Goal: Navigation & Orientation: Understand site structure

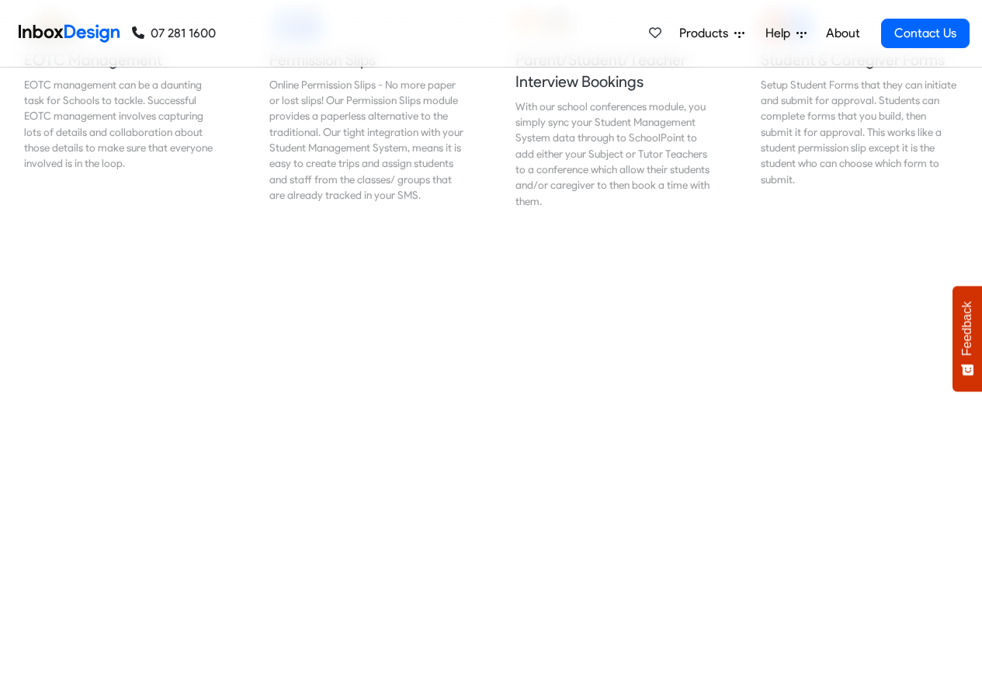
scroll to position [1118, 0]
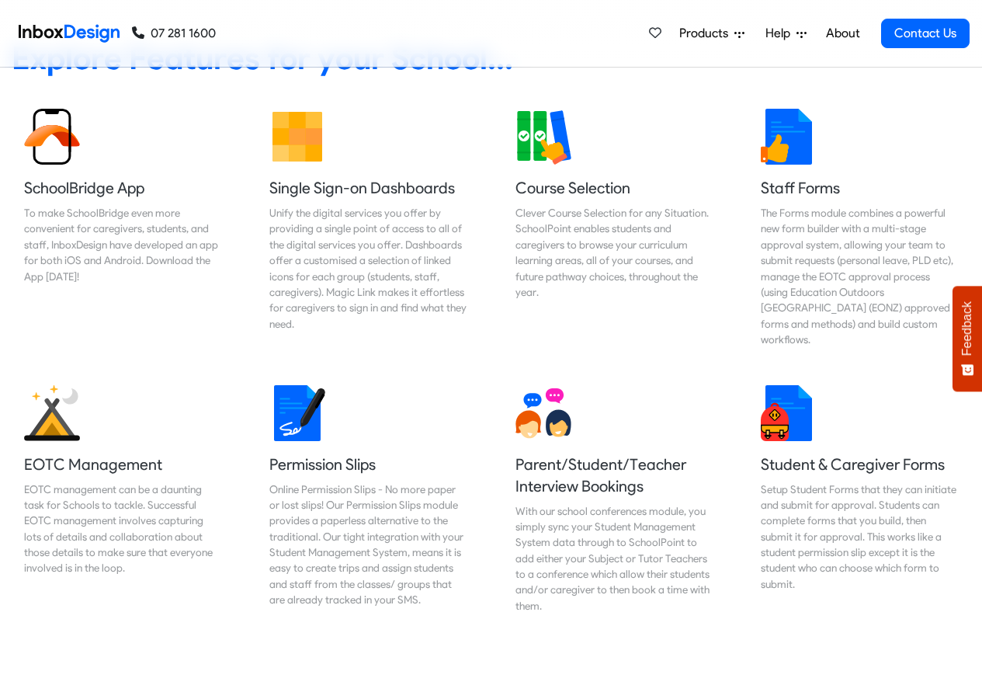
scroll to position [932, 0]
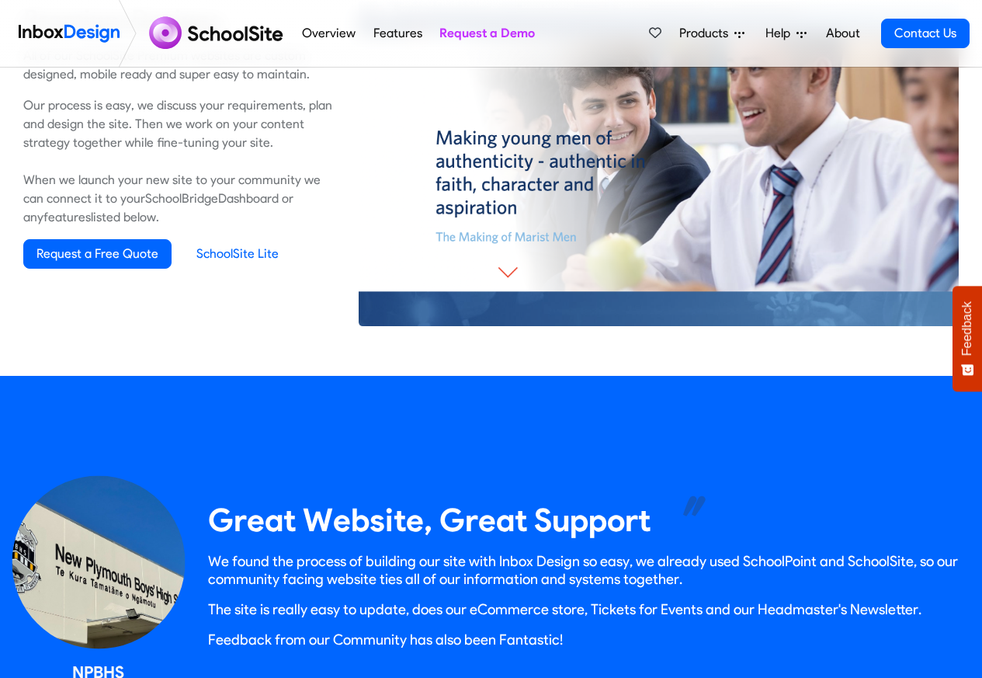
scroll to position [1118, 0]
